Goal: Task Accomplishment & Management: Manage account settings

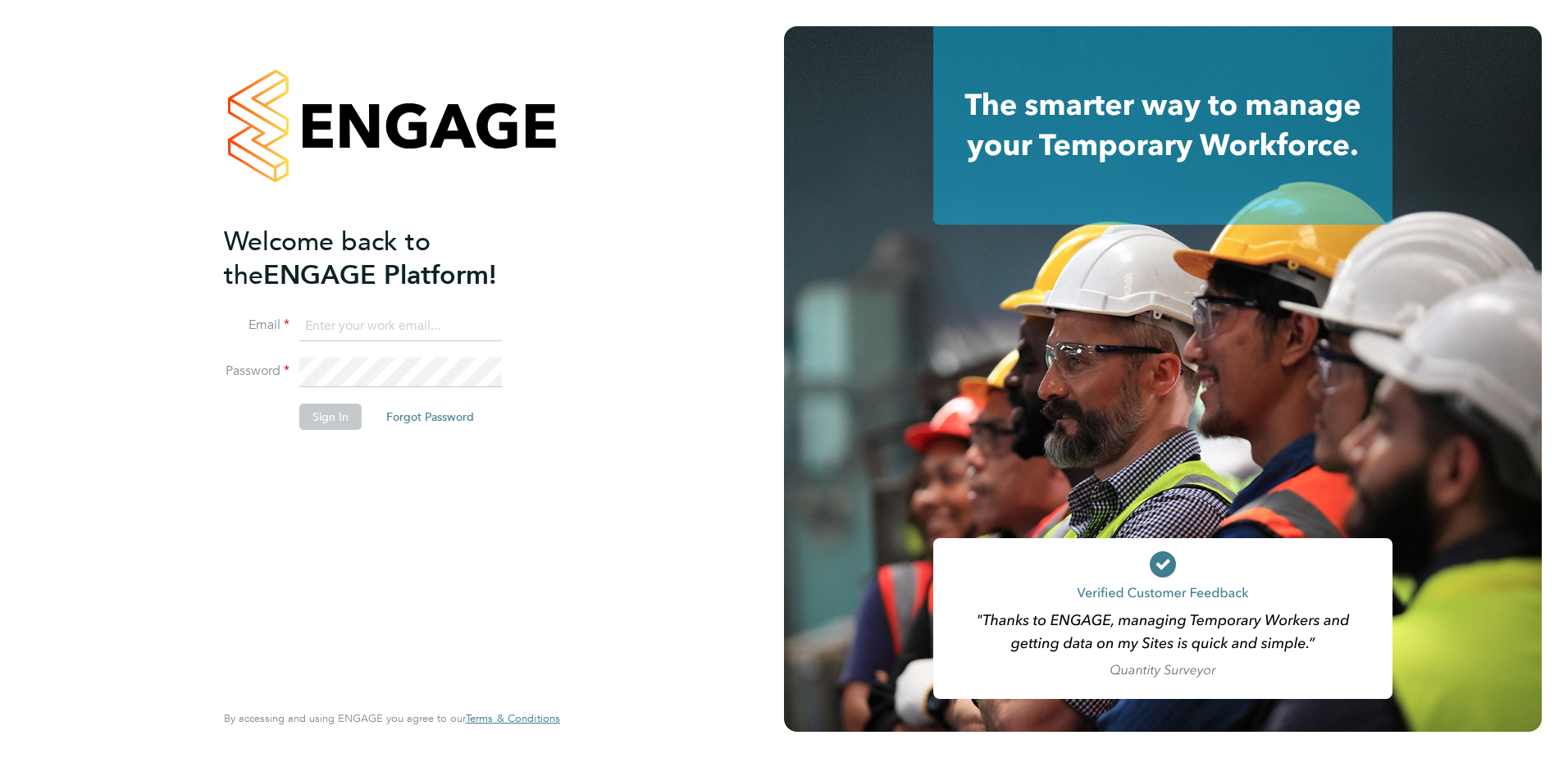
type input "dave.smith@vistry.co.uk"
click at [333, 421] on button "Sign In" at bounding box center [331, 417] width 63 height 26
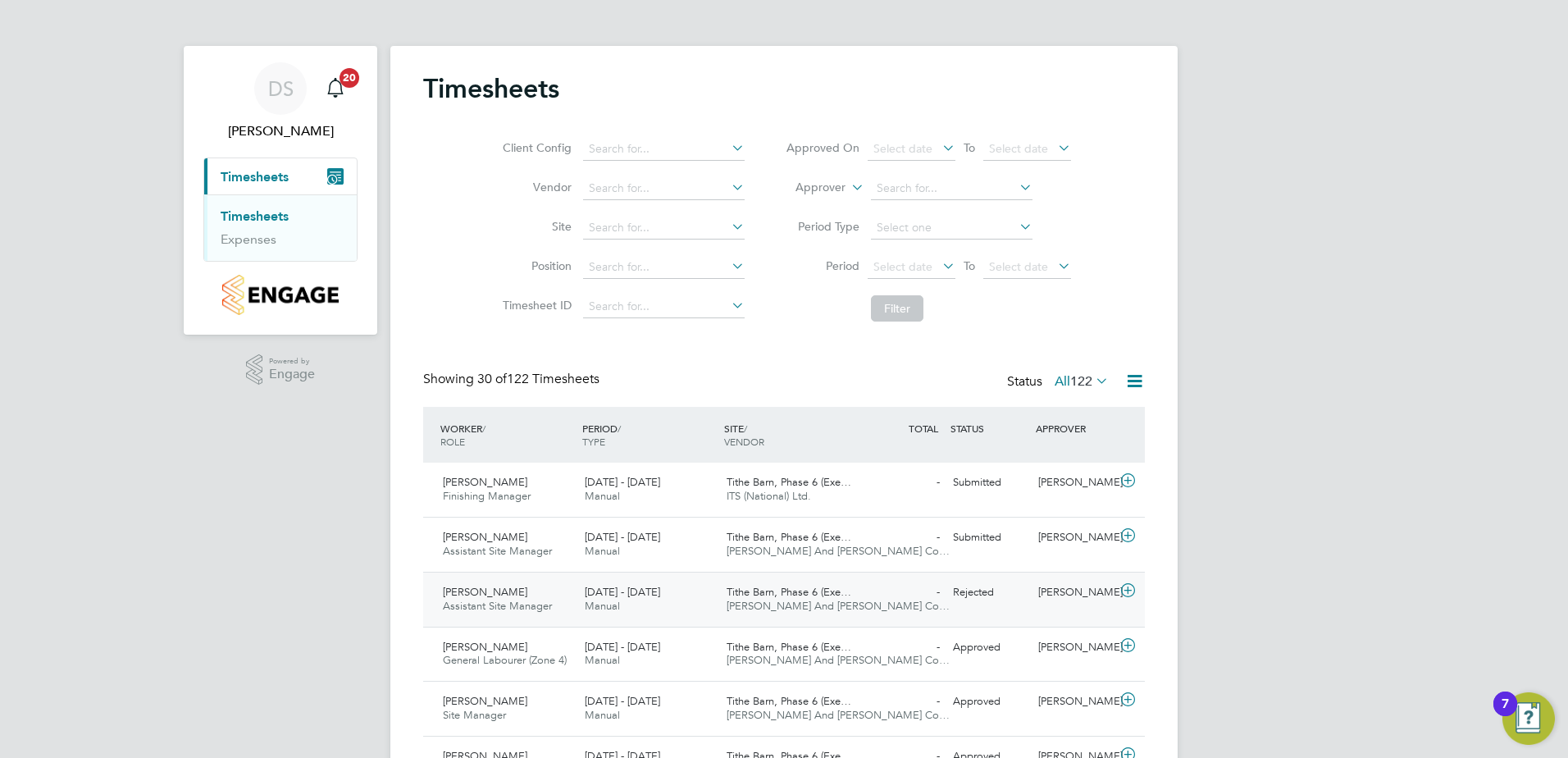
click at [479, 597] on span "Andrew Holloway" at bounding box center [485, 591] width 85 height 14
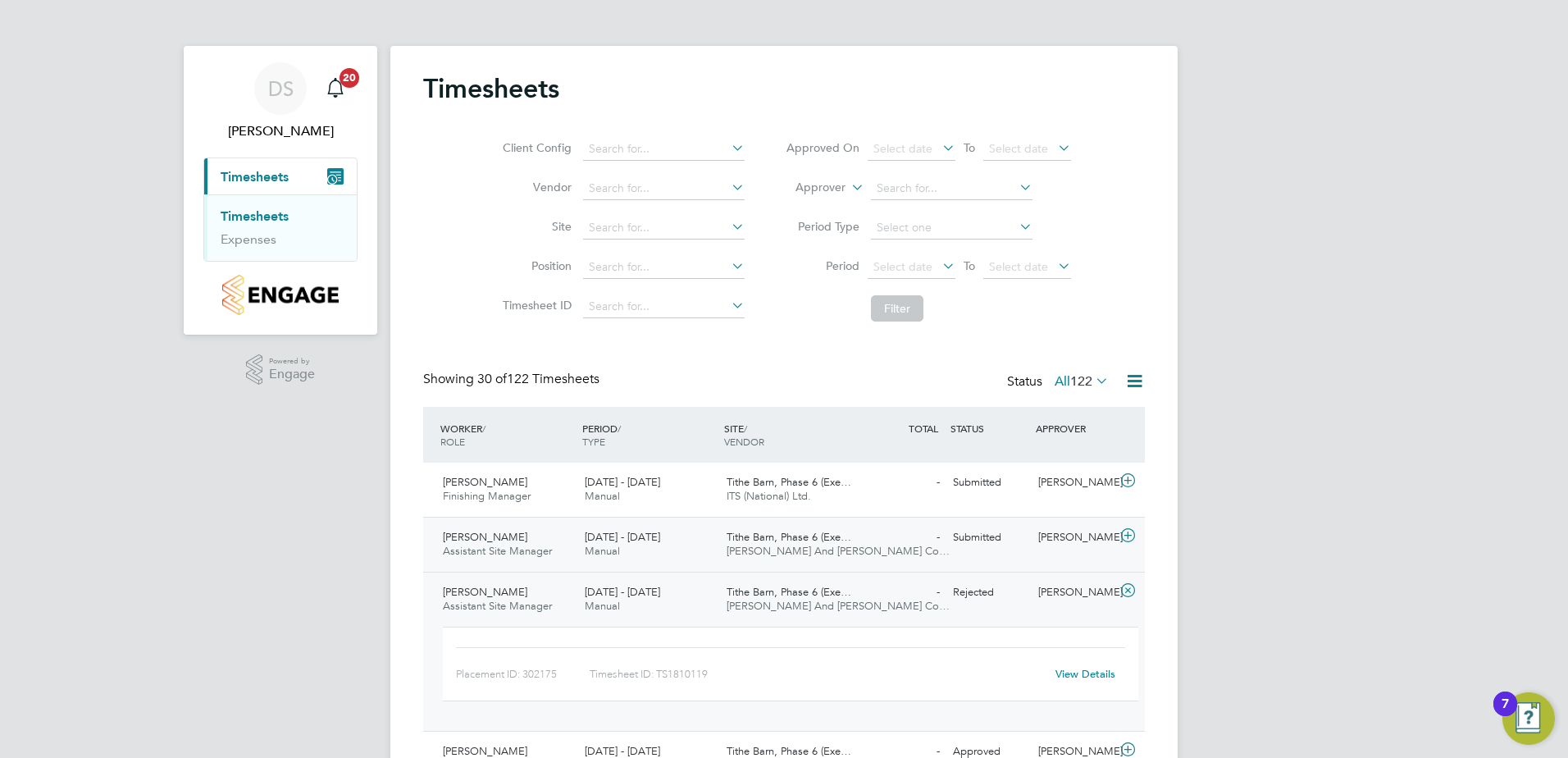
click at [472, 546] on span "Assistant Site Manager" at bounding box center [497, 551] width 109 height 14
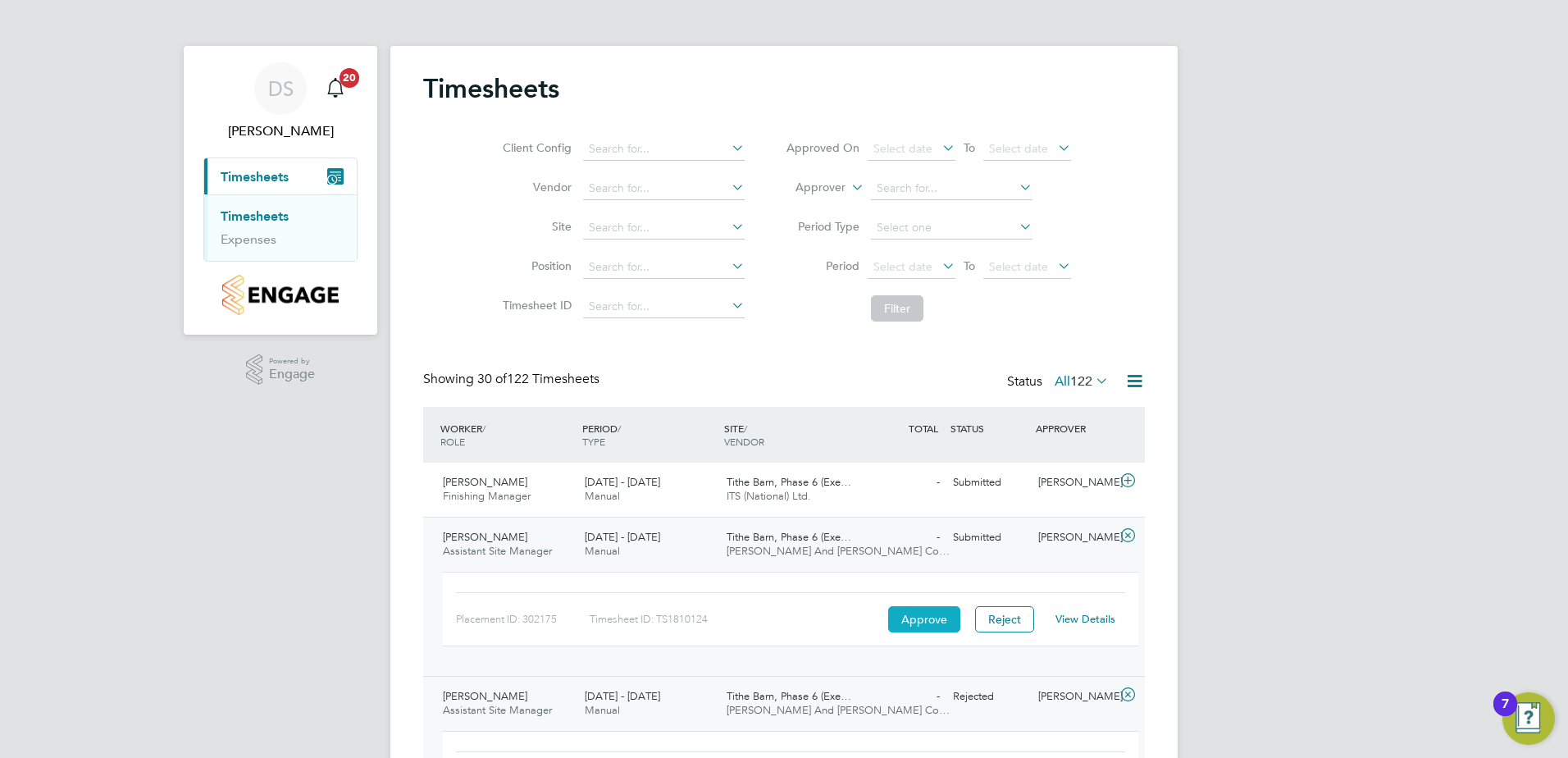
click at [929, 614] on button "Approve" at bounding box center [925, 620] width 72 height 26
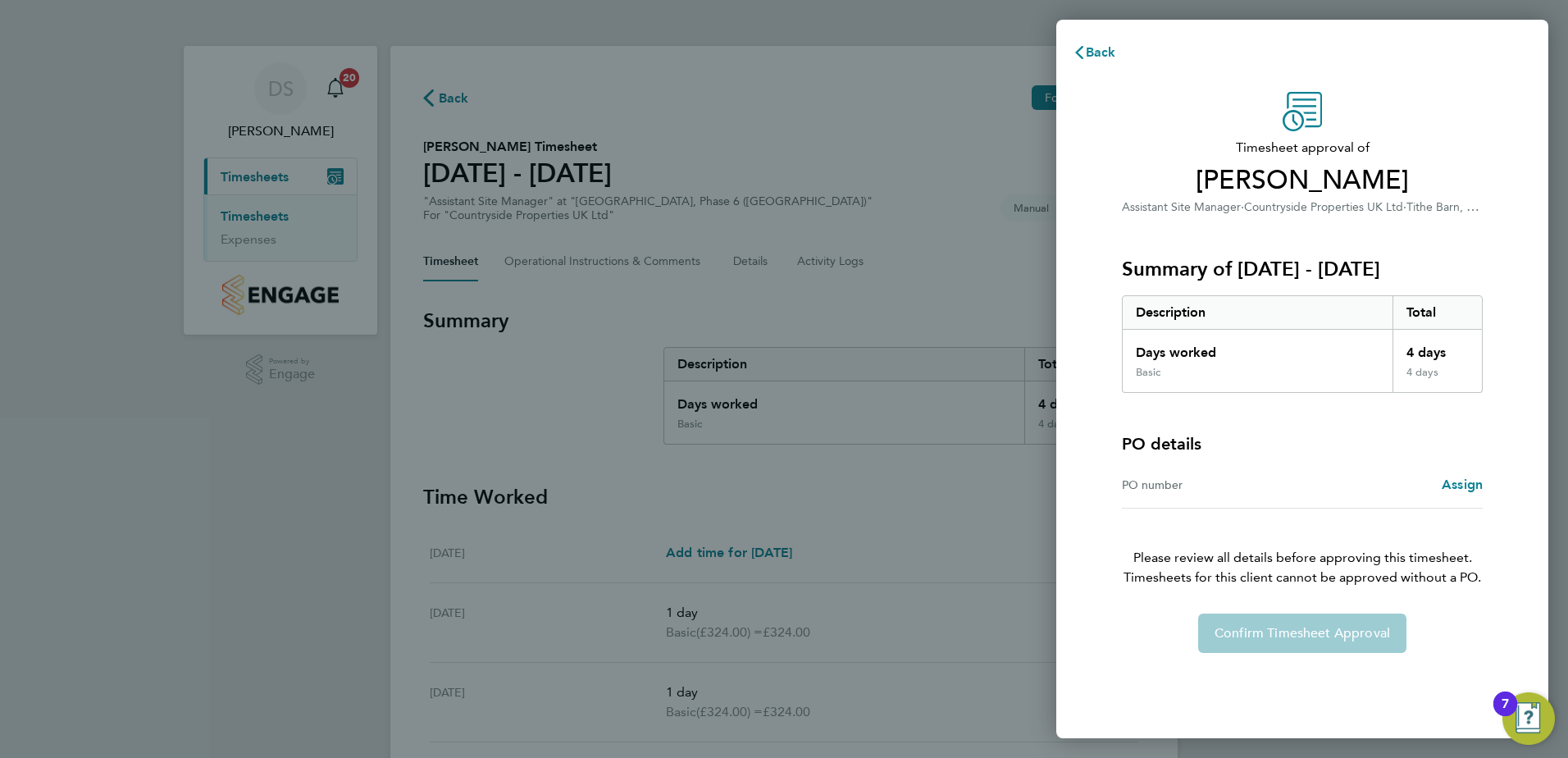
click at [1262, 624] on div "Confirm Timesheet Approval" at bounding box center [1302, 633] width 400 height 40
click at [1089, 58] on span "Back" at bounding box center [1101, 52] width 30 height 16
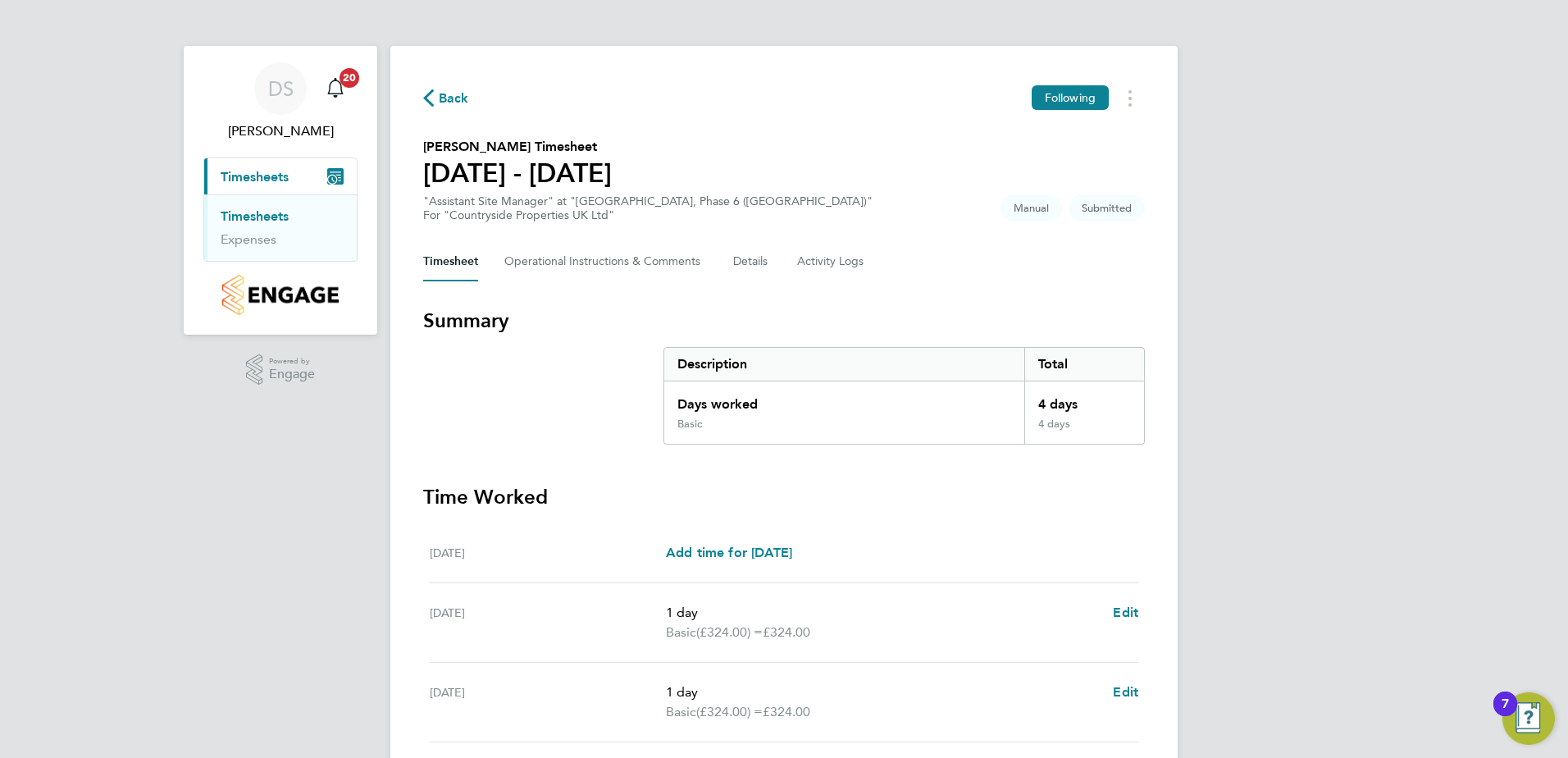
click at [1020, 518] on section "Time Worked Mon 25 Aug Add time for Mon 25 Aug Add time for Mon 25 Aug Tue 26 A…" at bounding box center [784, 732] width 722 height 496
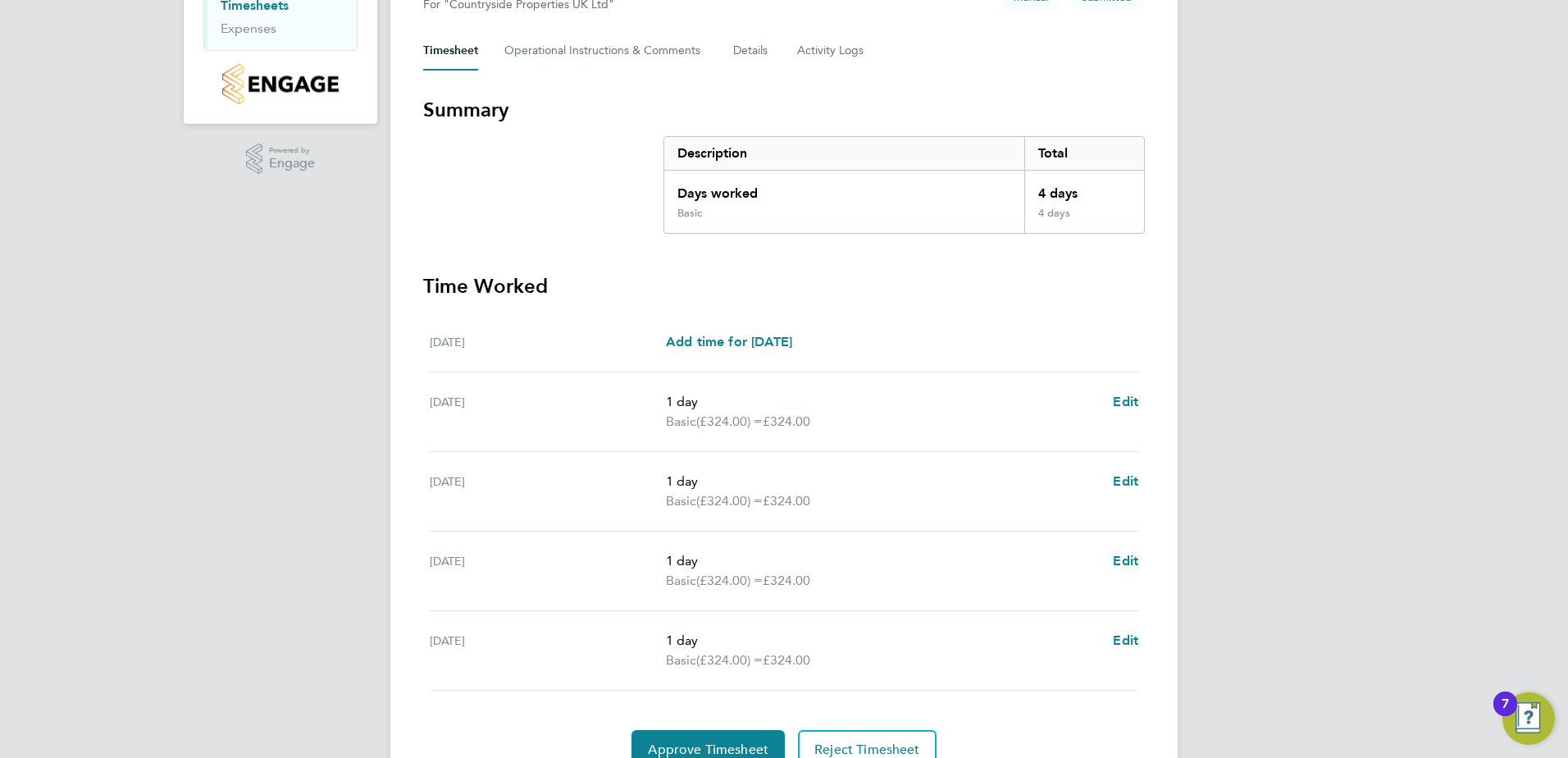
scroll to position [288, 0]
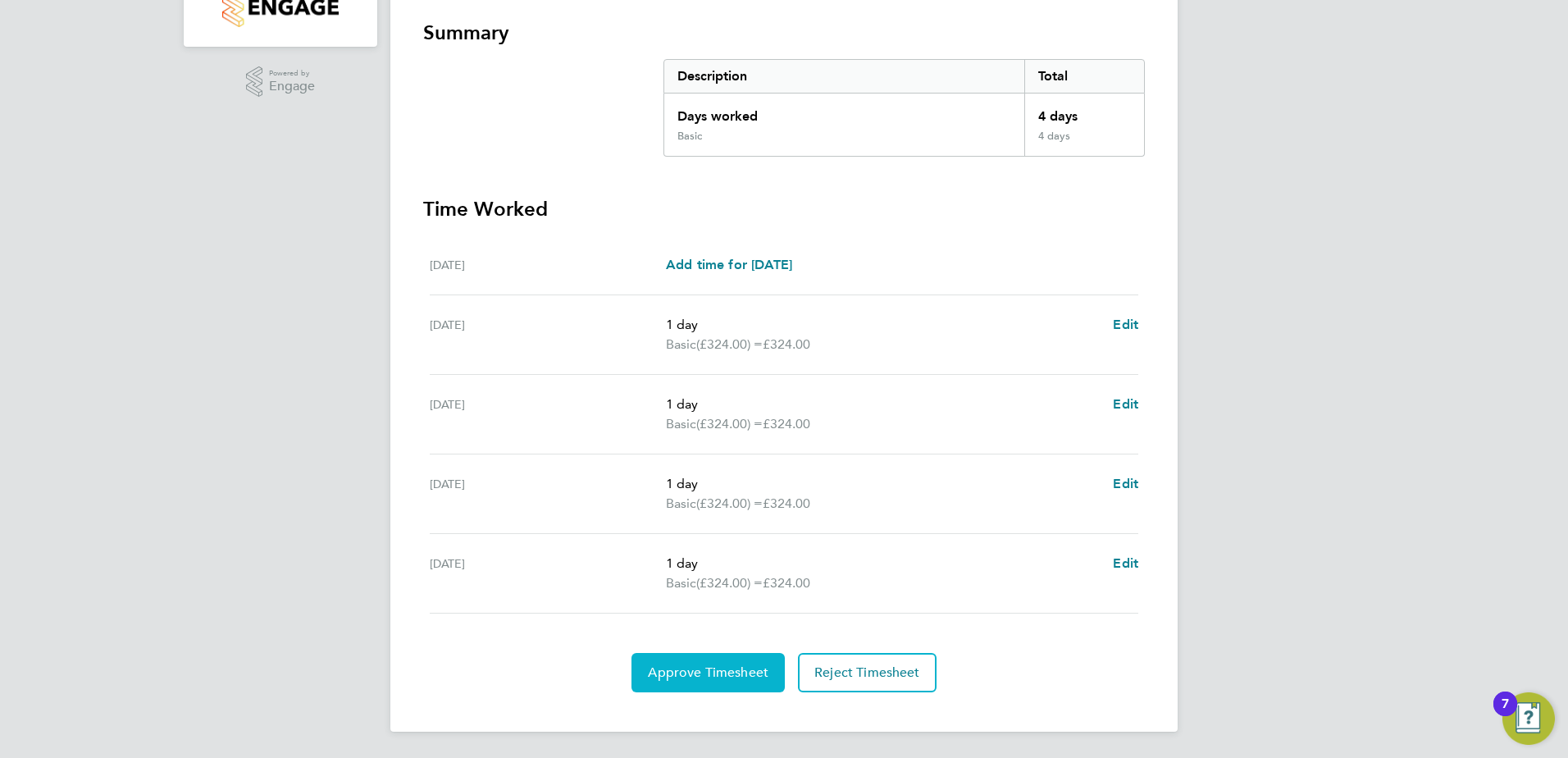
click at [697, 666] on span "Approve Timesheet" at bounding box center [708, 673] width 121 height 17
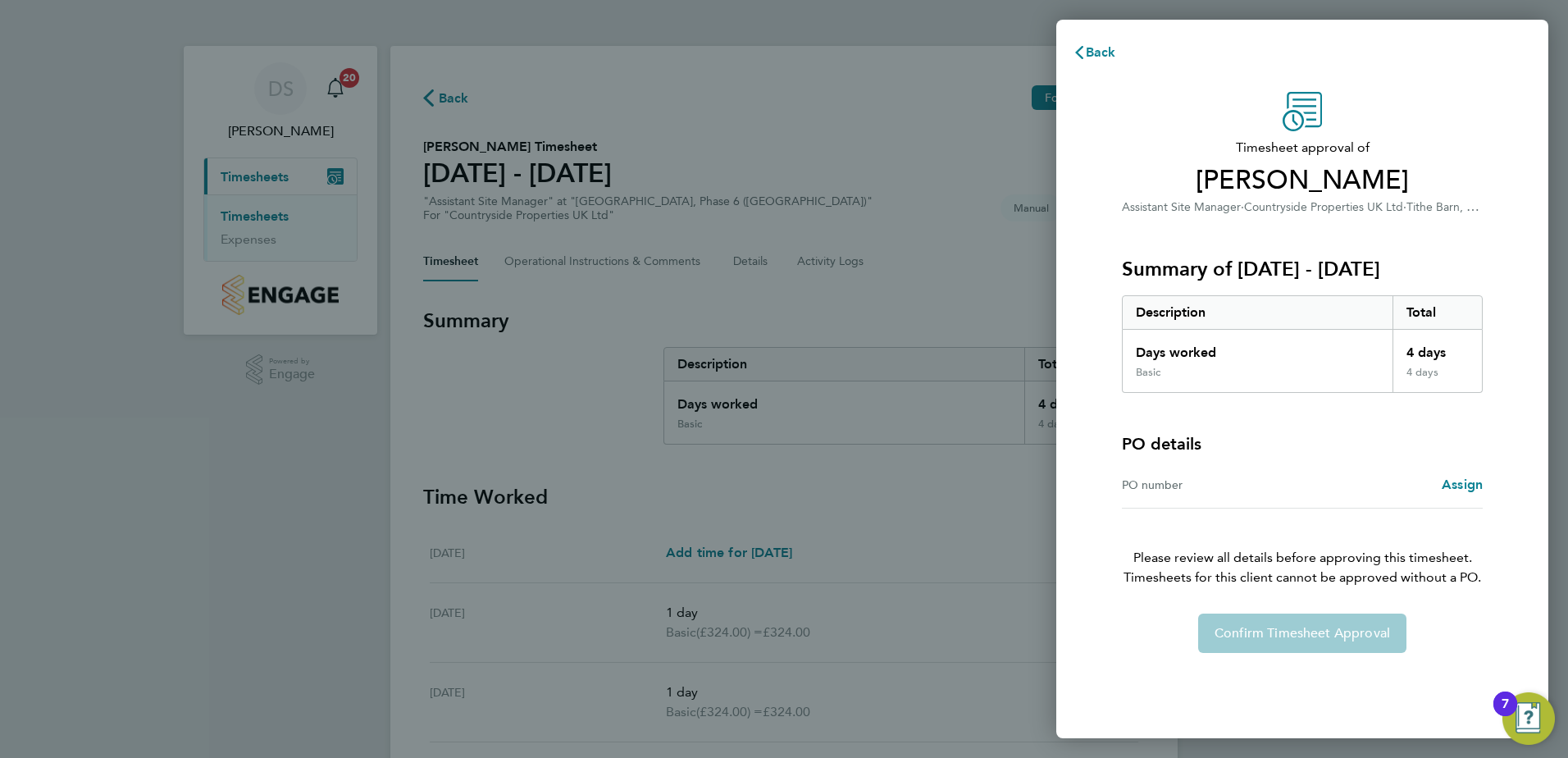
click at [1278, 643] on div "Confirm Timesheet Approval" at bounding box center [1302, 633] width 400 height 40
click at [1091, 51] on span "Back" at bounding box center [1101, 52] width 30 height 16
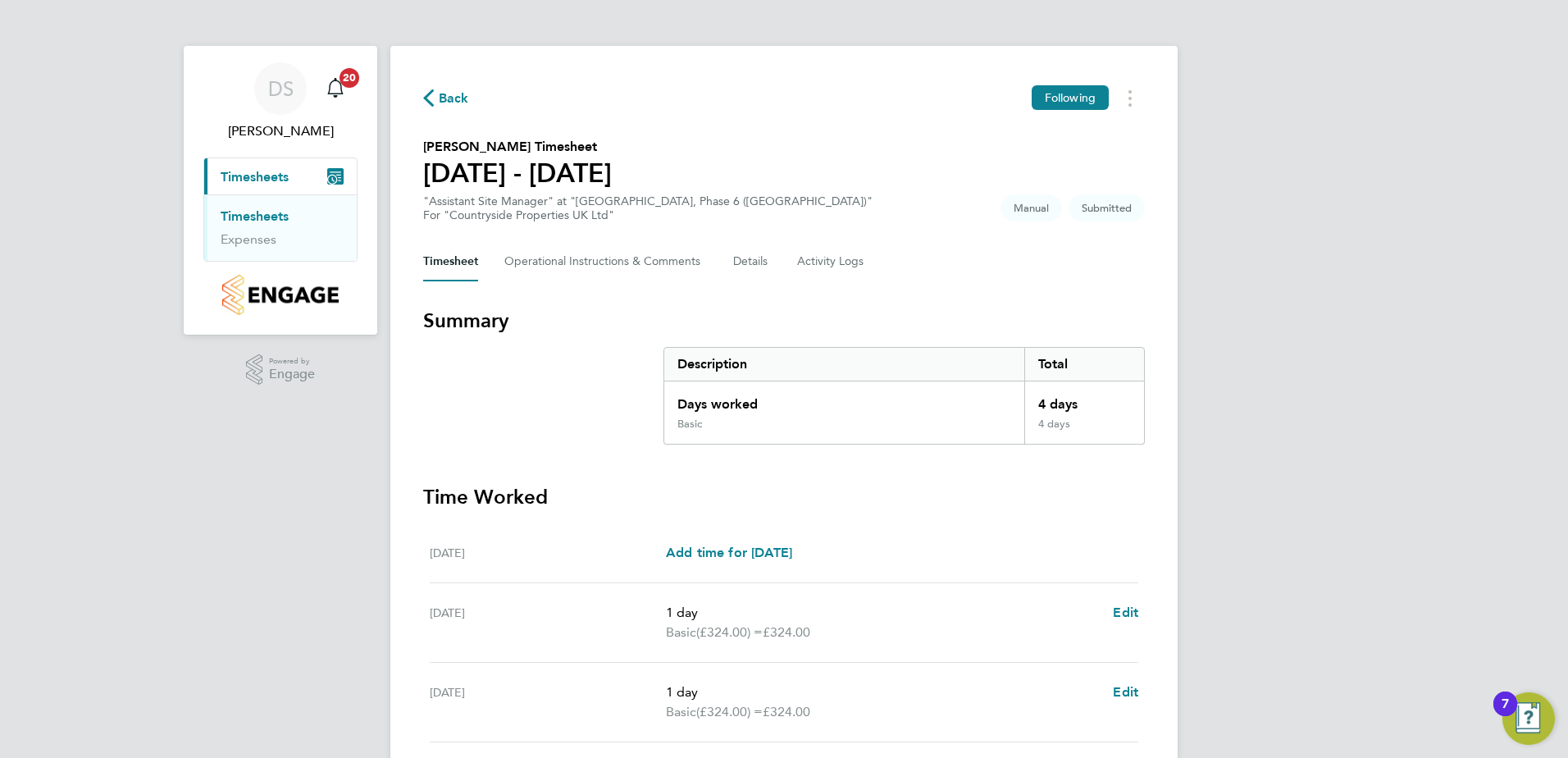
click at [265, 211] on link "Timesheets" at bounding box center [254, 216] width 68 height 16
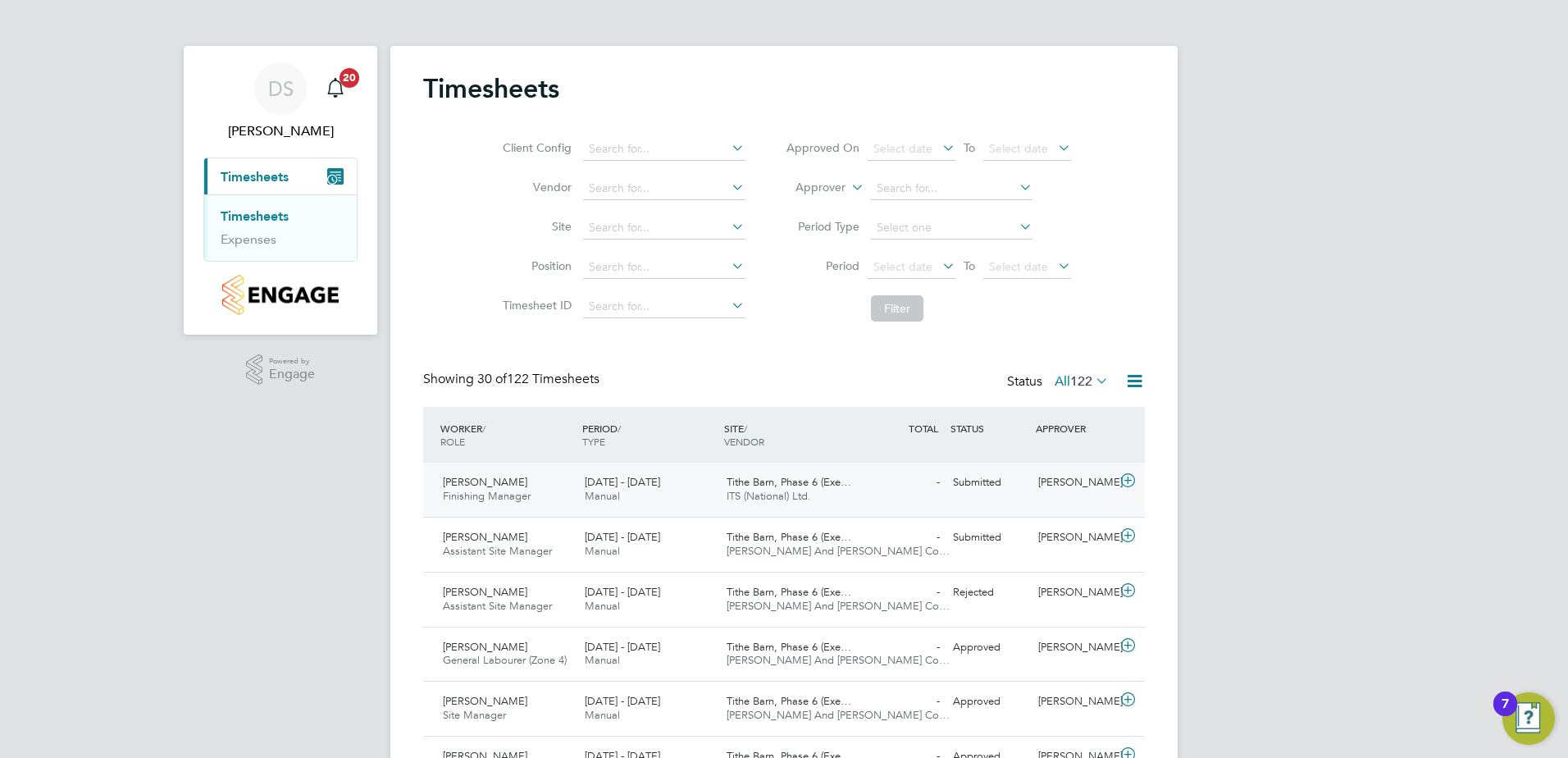
click at [481, 494] on span "Finishing Manager" at bounding box center [487, 495] width 88 height 14
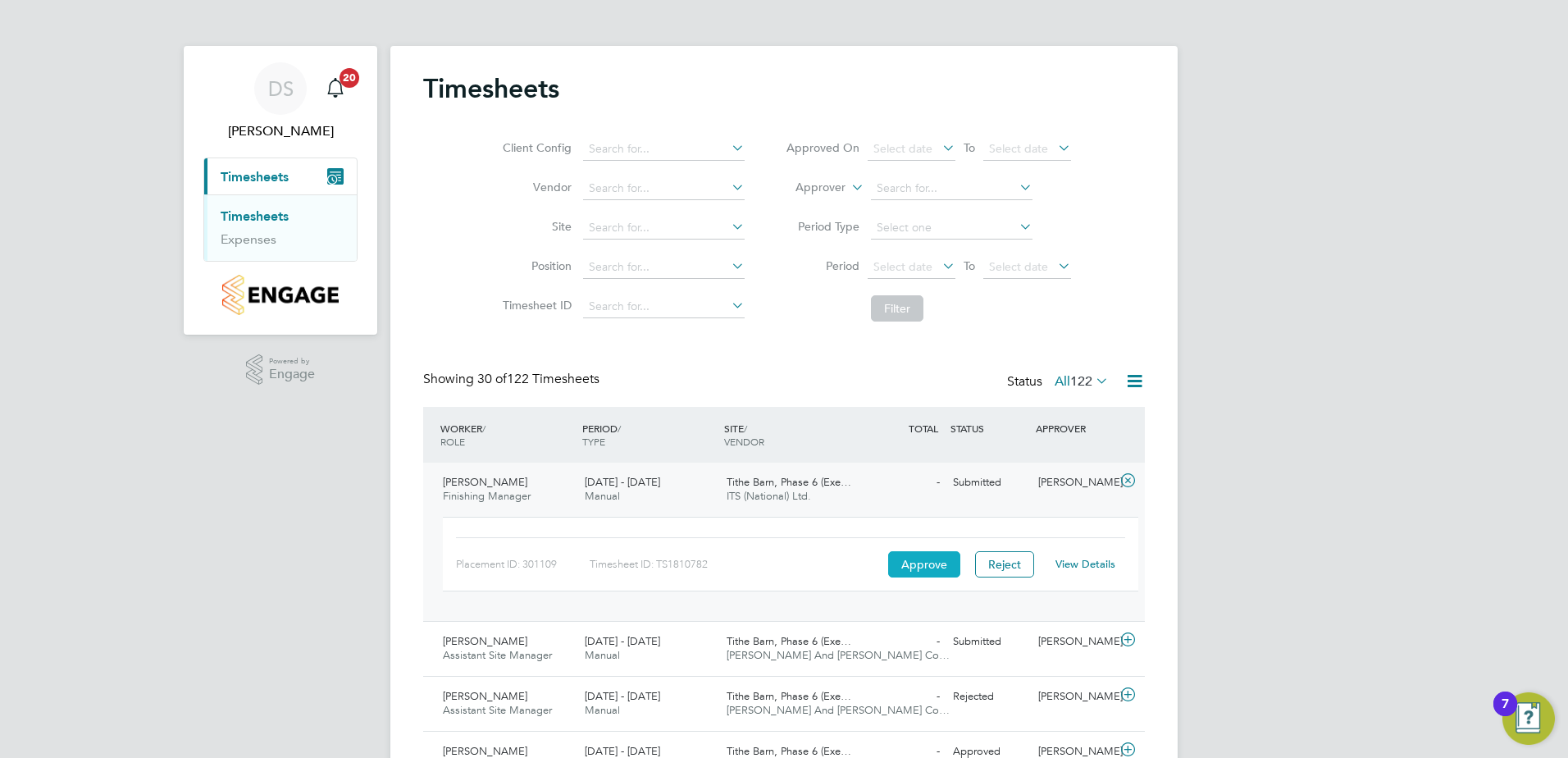
click at [912, 570] on button "Approve" at bounding box center [925, 564] width 72 height 26
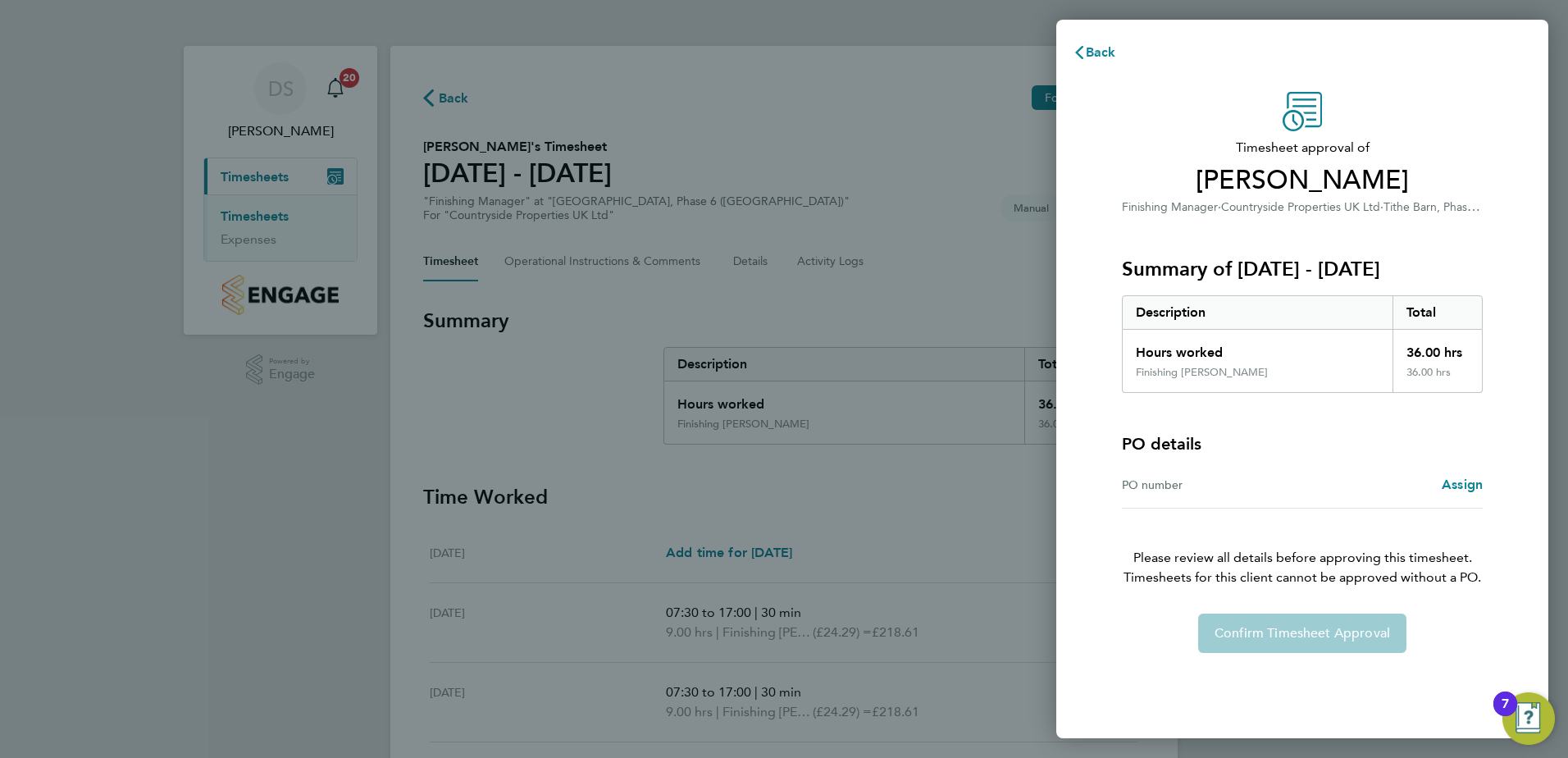
click at [1260, 623] on div "Confirm Timesheet Approval" at bounding box center [1302, 633] width 400 height 40
click at [918, 541] on div "Back Timesheet approval of Zydrunas Eismantas Finishing Manager · Countryside P…" at bounding box center [784, 379] width 1568 height 758
click at [1099, 50] on span "Back" at bounding box center [1101, 52] width 30 height 16
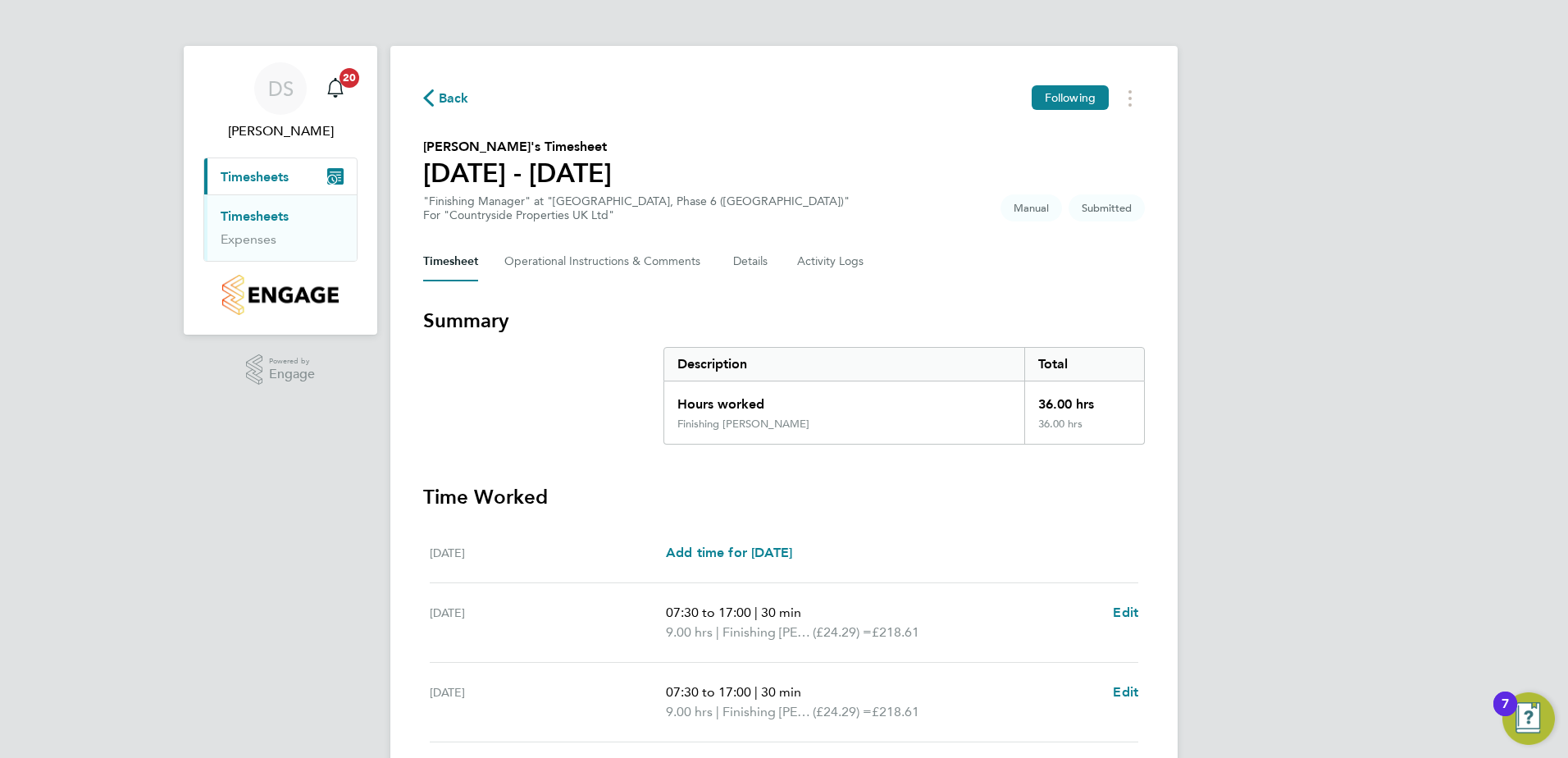
click at [1074, 271] on div "Timesheet Operational Instructions & Comments Details Activity Logs" at bounding box center [784, 261] width 722 height 40
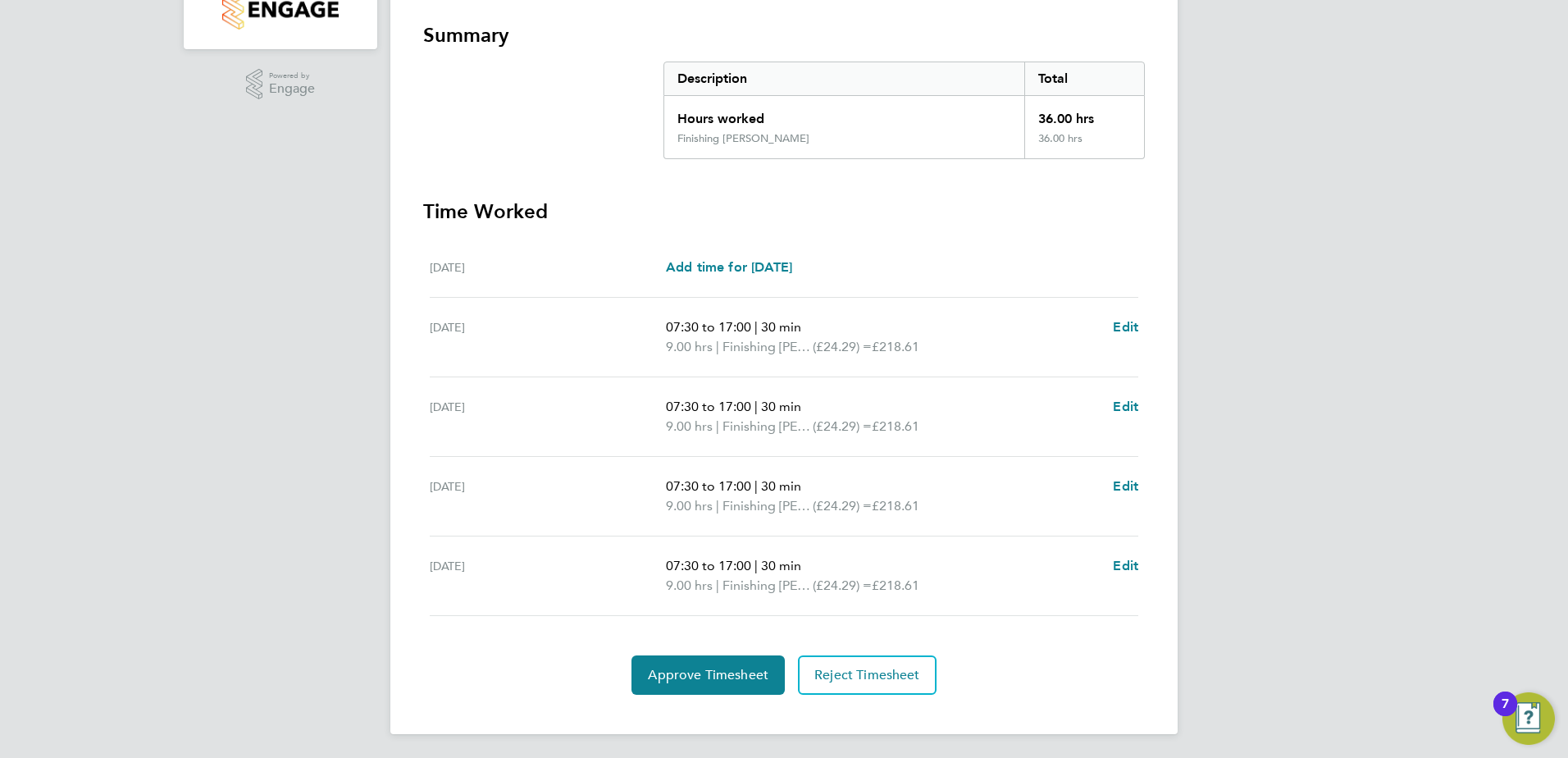
scroll to position [288, 0]
click at [714, 674] on span "Approve Timesheet" at bounding box center [708, 673] width 121 height 17
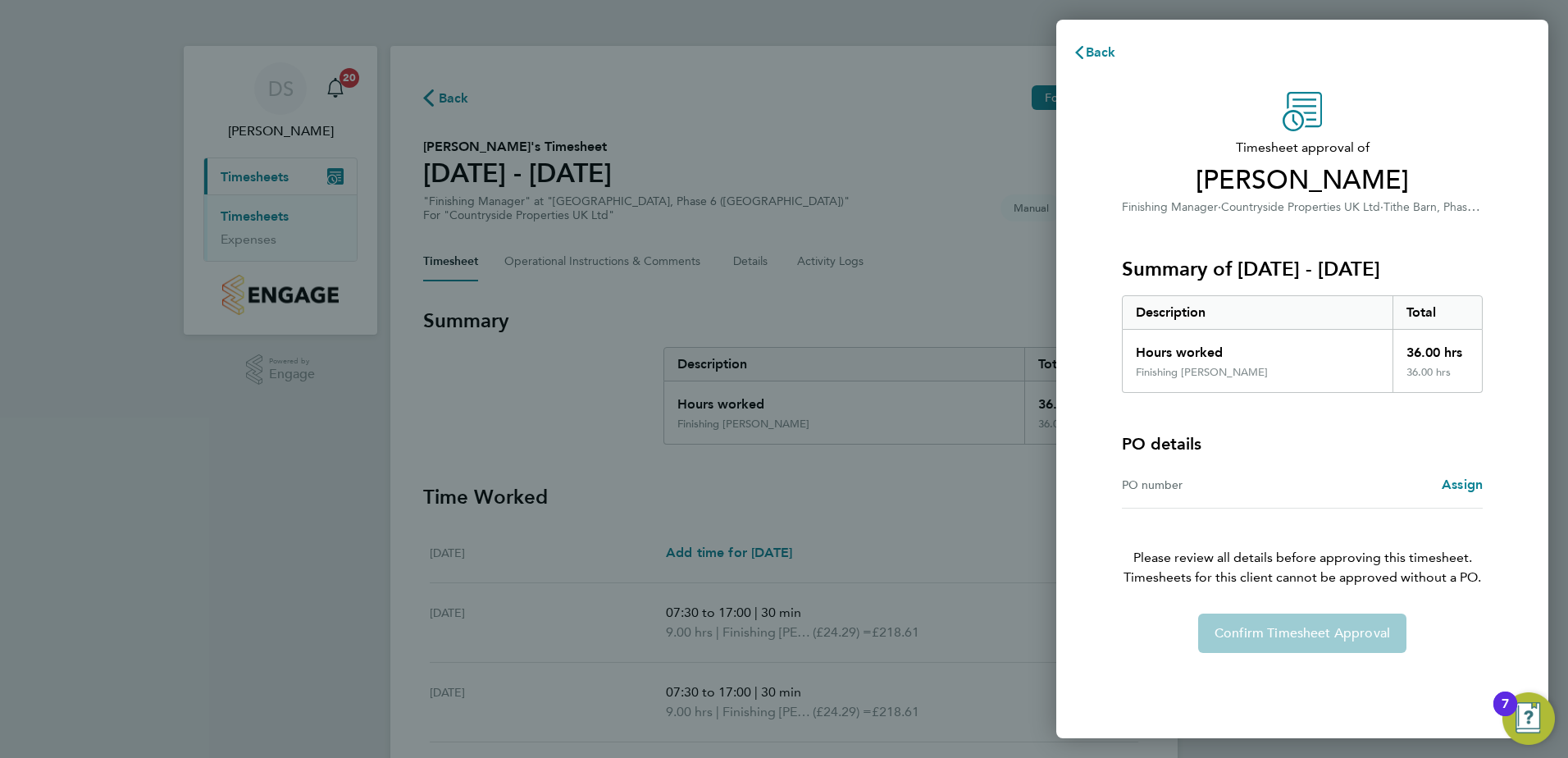
click at [1330, 635] on div "Confirm Timesheet Approval" at bounding box center [1302, 633] width 400 height 40
click at [1098, 50] on span "Back" at bounding box center [1101, 52] width 30 height 16
